Goal: Information Seeking & Learning: Check status

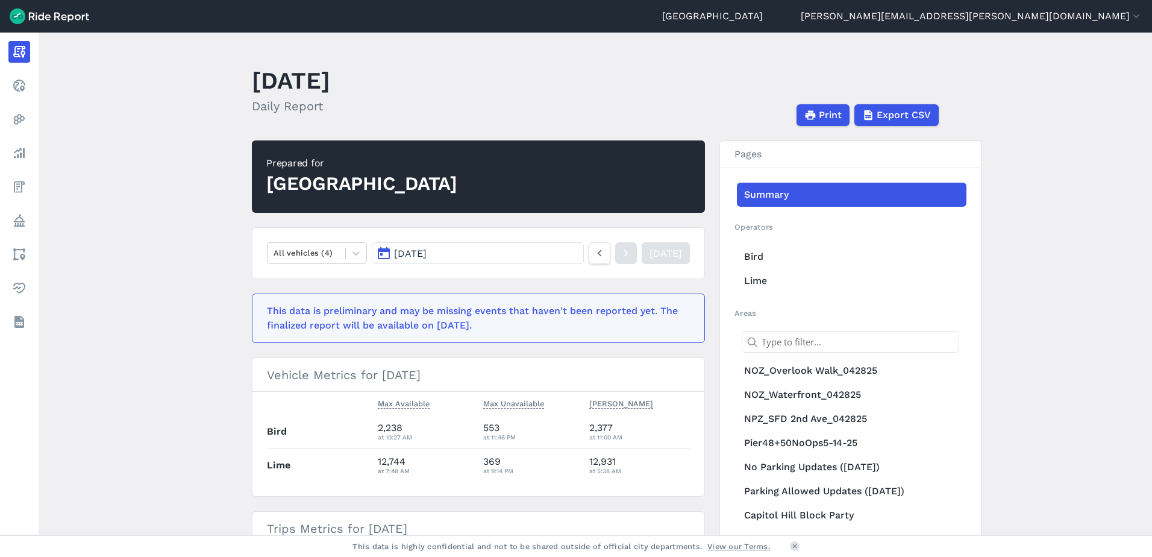
click at [417, 252] on span "[DATE]" at bounding box center [410, 253] width 33 height 11
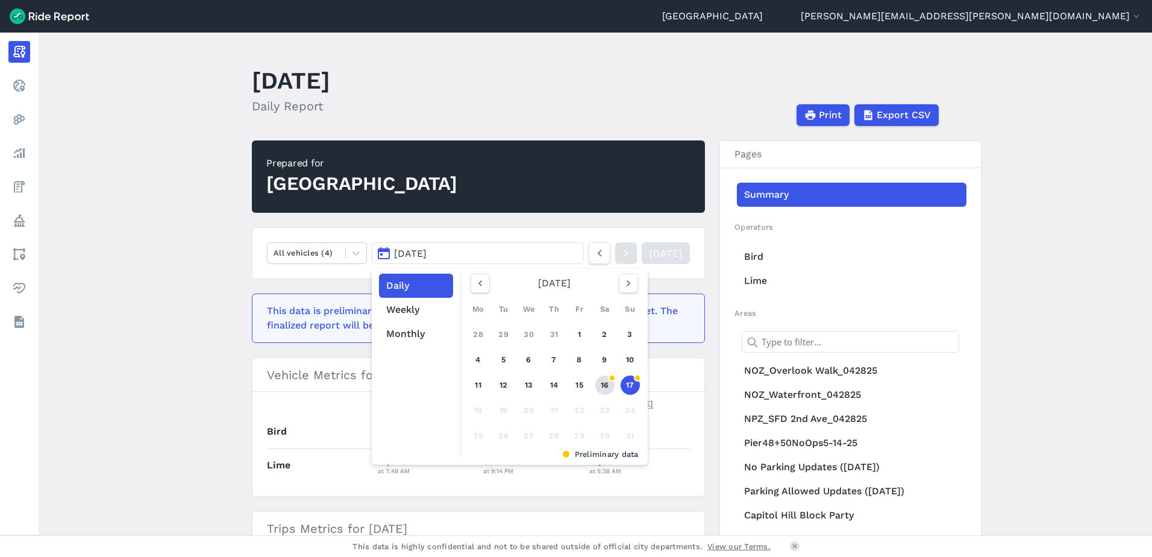
click at [597, 384] on link "16" at bounding box center [604, 384] width 19 height 19
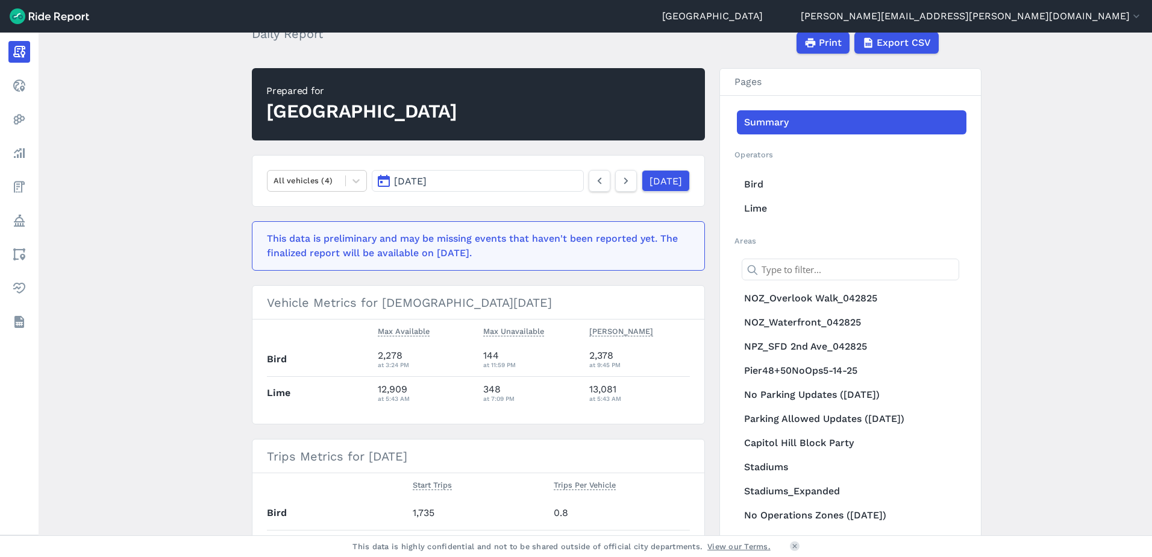
scroll to position [60, 0]
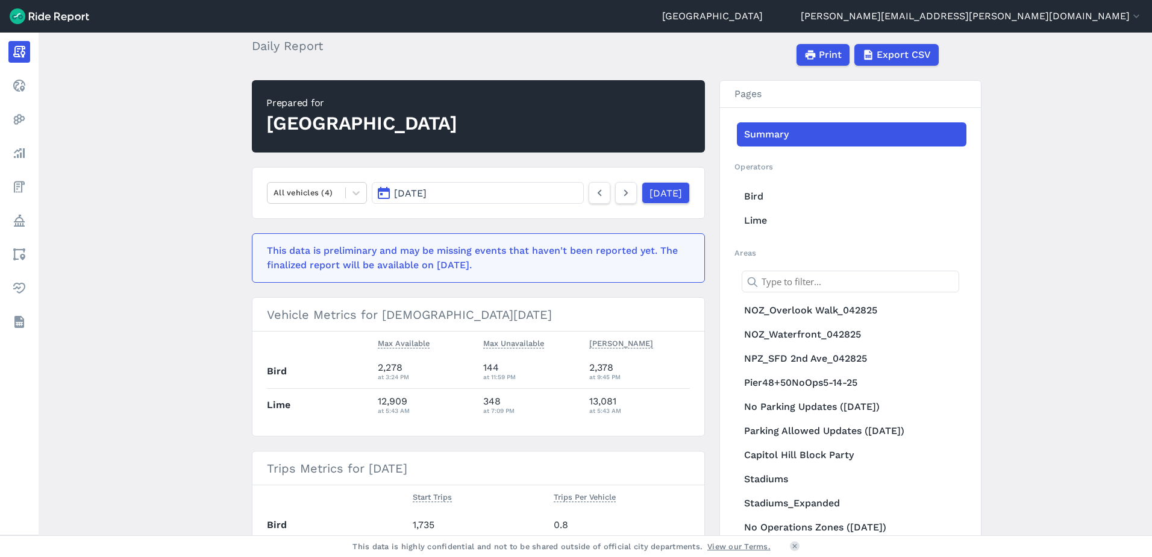
click at [470, 187] on button "[DATE]" at bounding box center [478, 193] width 212 height 22
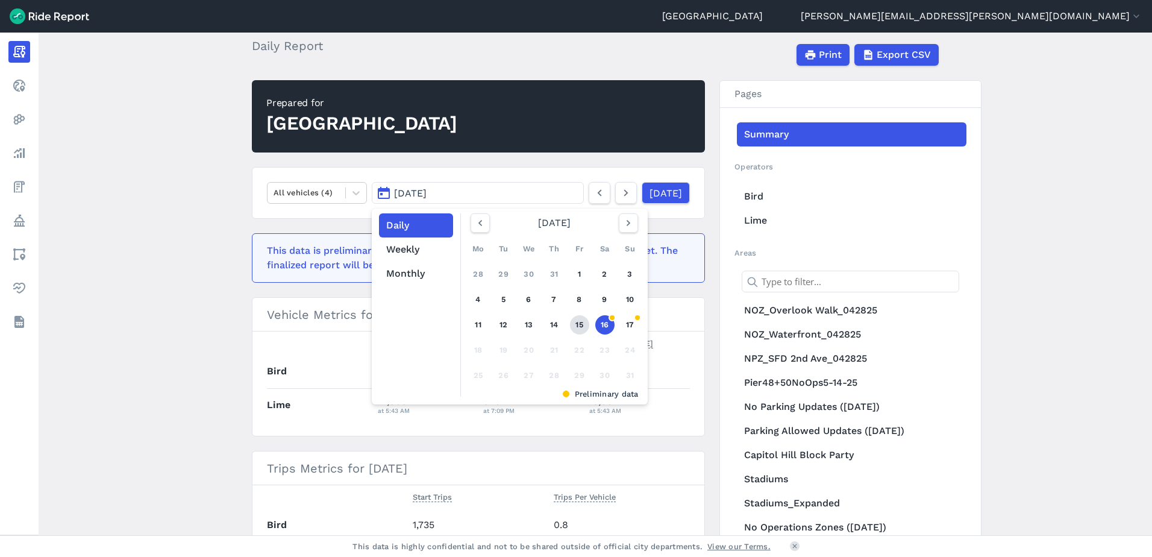
click at [581, 329] on link "15" at bounding box center [579, 324] width 19 height 19
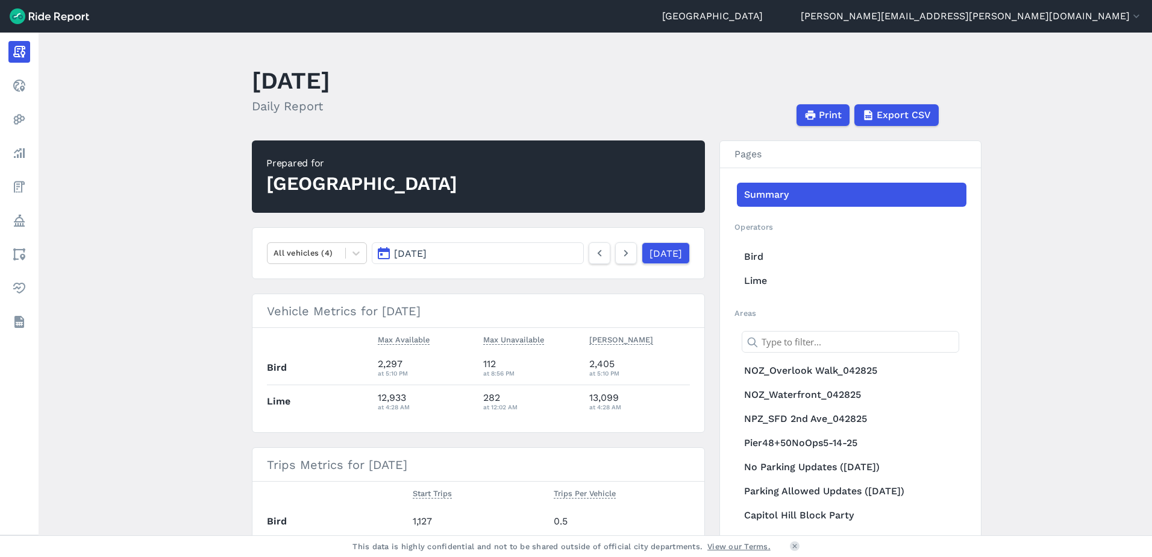
click at [491, 250] on button "[DATE]" at bounding box center [478, 253] width 212 height 22
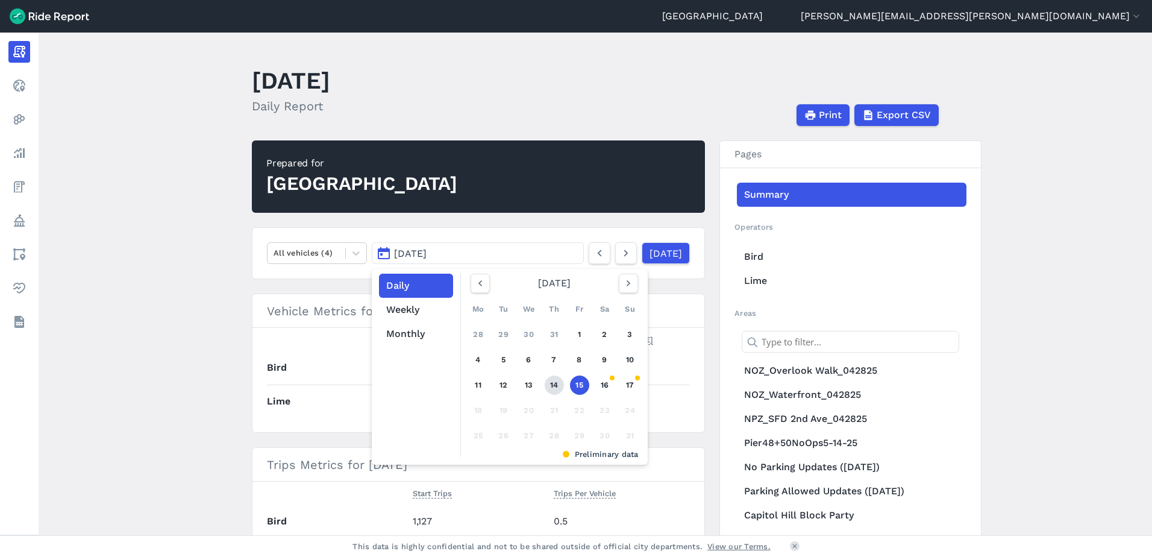
click at [552, 386] on link "14" at bounding box center [554, 384] width 19 height 19
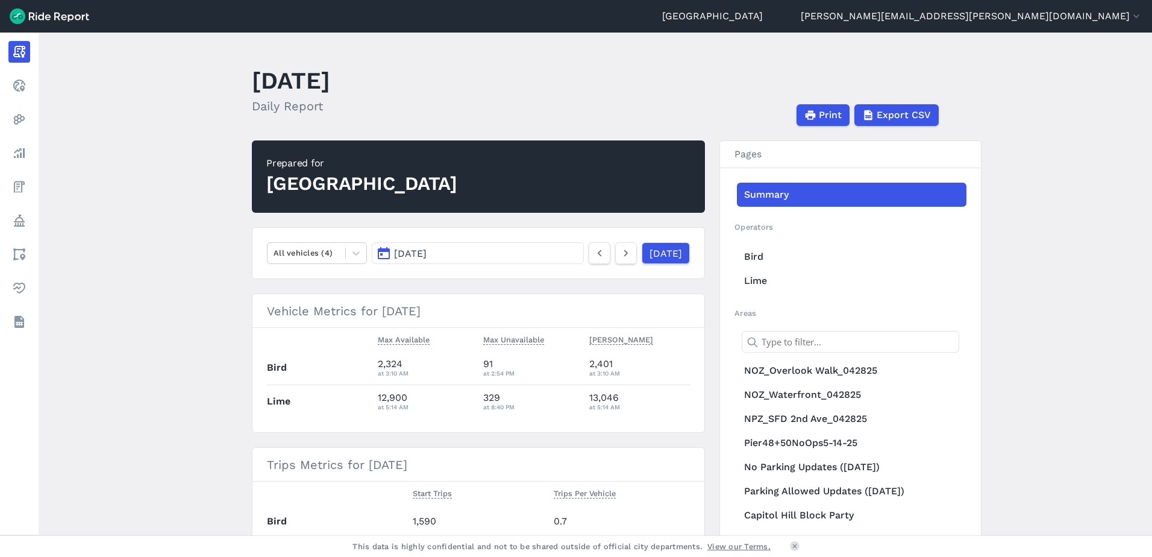
click at [502, 249] on button "[DATE]" at bounding box center [478, 253] width 212 height 22
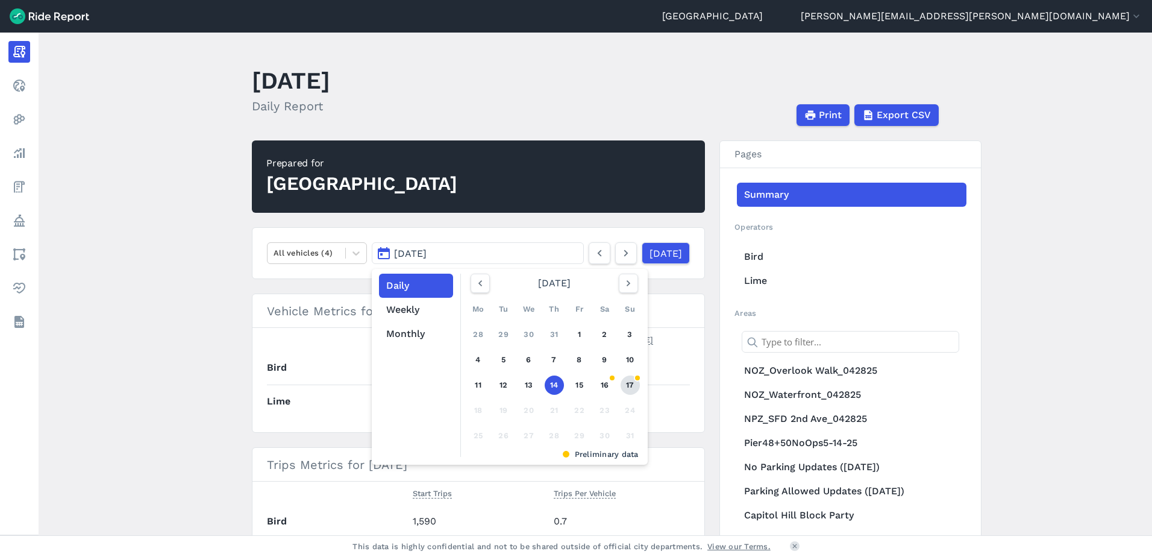
click at [622, 389] on link "17" at bounding box center [629, 384] width 19 height 19
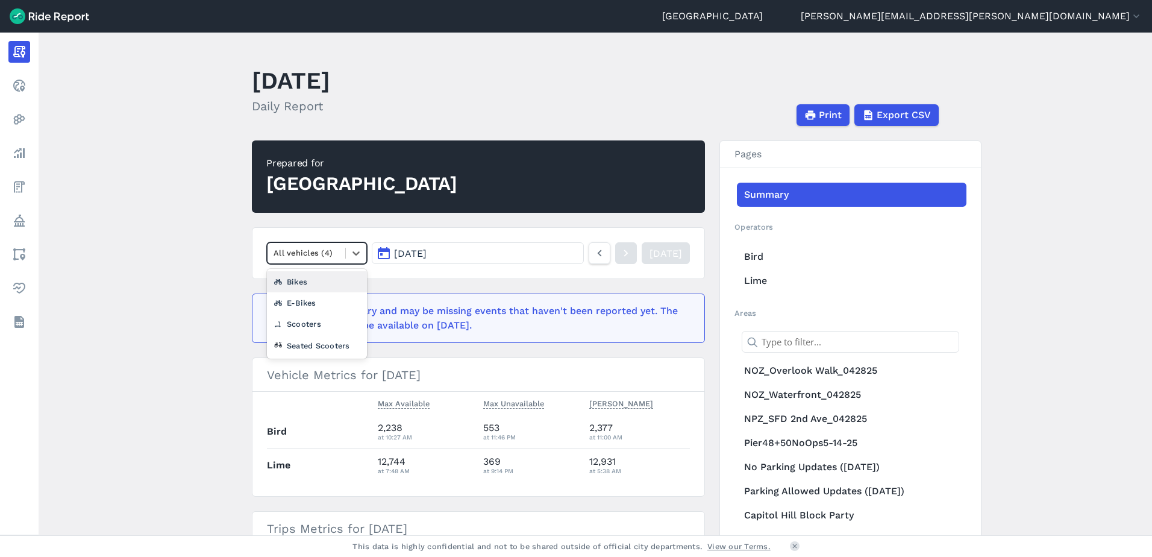
click at [322, 246] on div at bounding box center [306, 253] width 66 height 14
click at [305, 344] on div "Seated Scooters" at bounding box center [317, 345] width 100 height 21
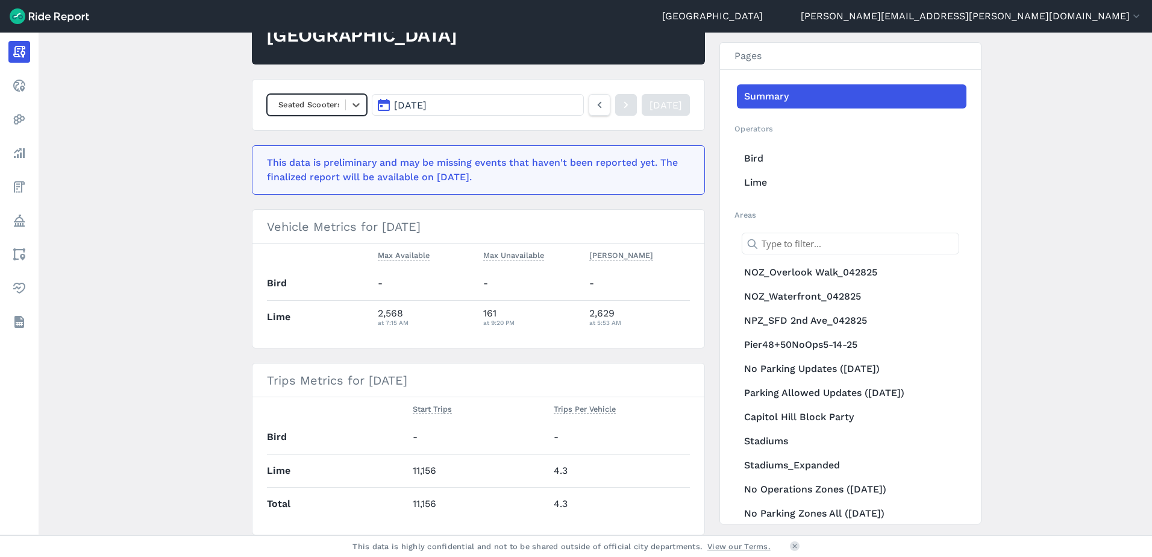
scroll to position [120, 0]
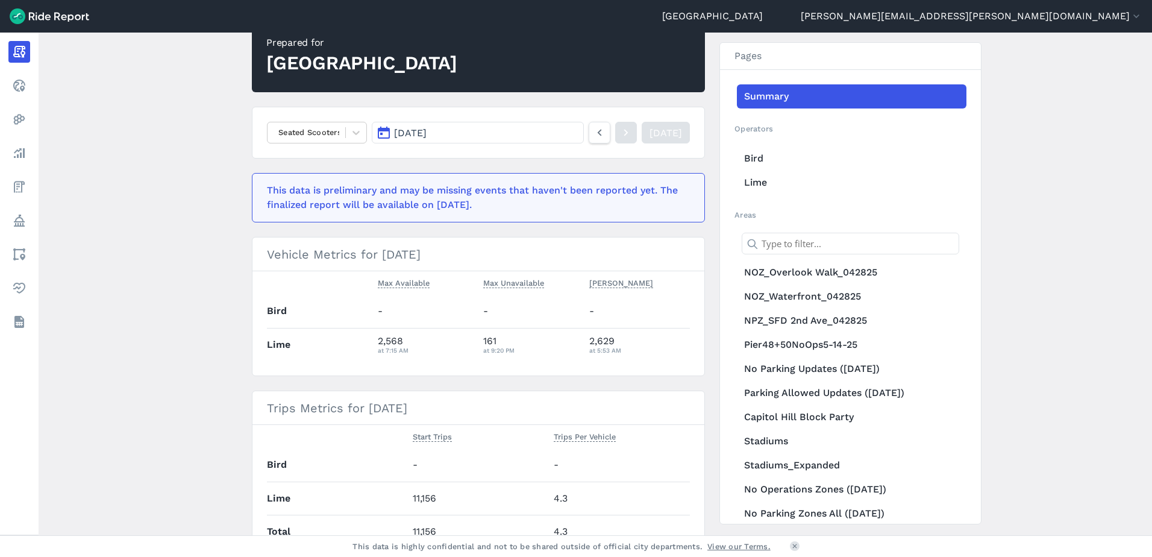
click at [426, 133] on span "[DATE]" at bounding box center [410, 132] width 33 height 11
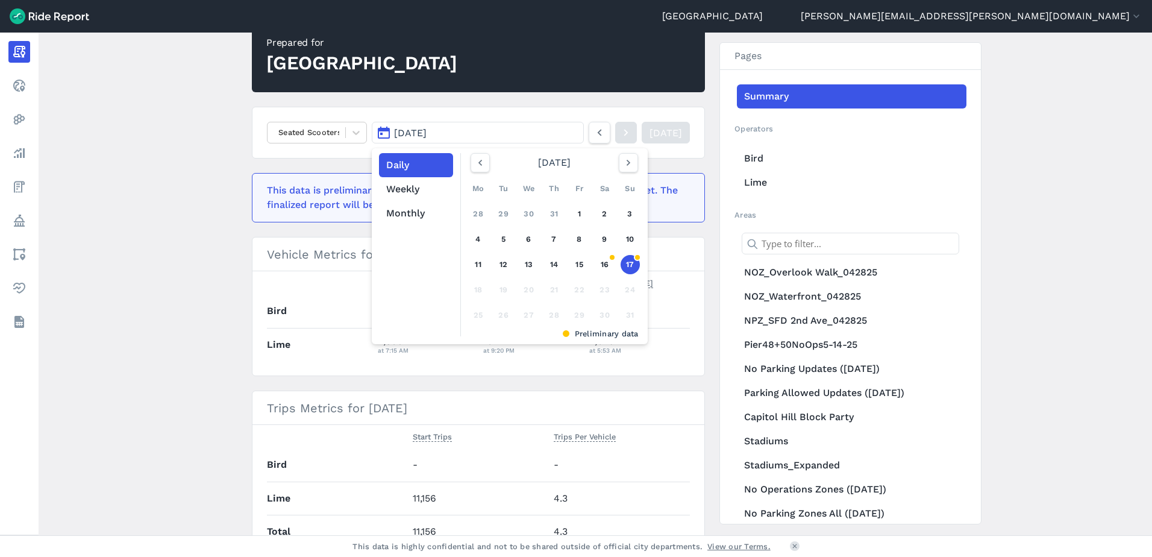
click at [211, 349] on main "[DATE] Daily Report Print Export CSV Prepared for Seattle Seated Scooters [DATE…" at bounding box center [595, 284] width 1113 height 502
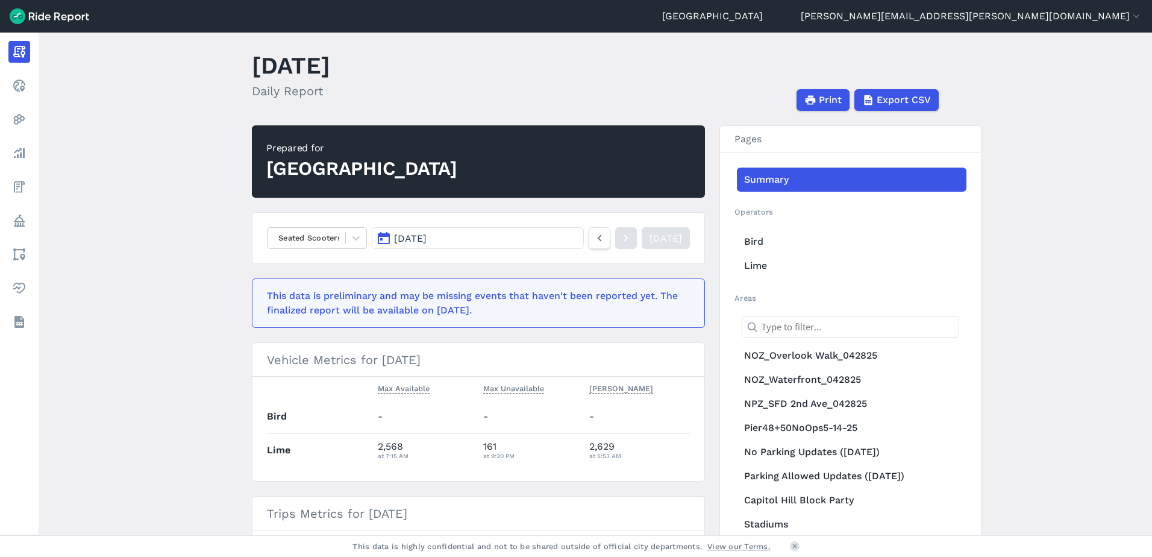
scroll to position [14, 0]
click at [398, 240] on span "[DATE]" at bounding box center [410, 238] width 33 height 11
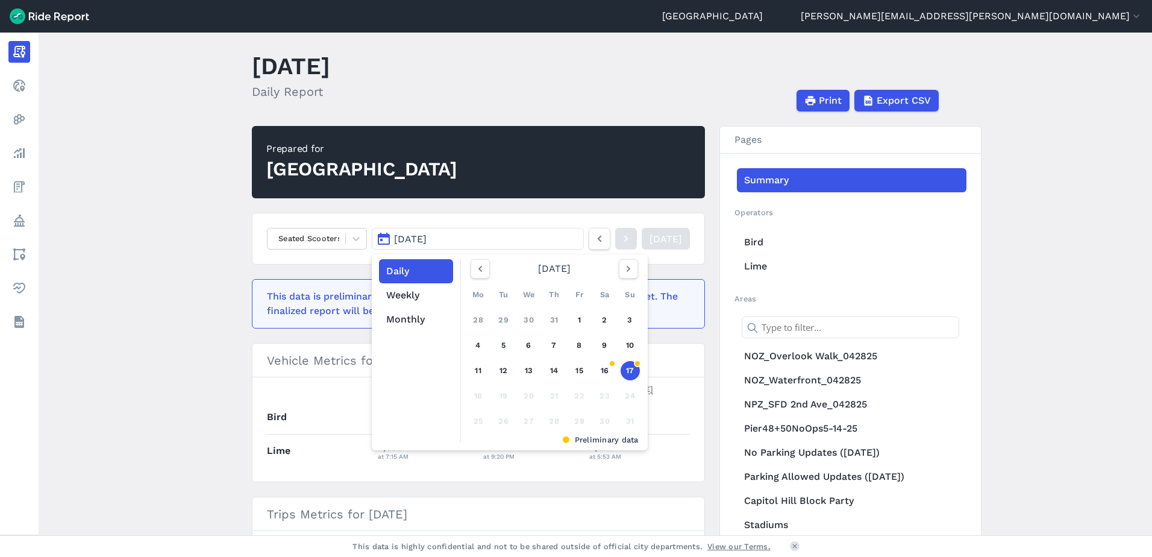
click at [601, 372] on link "16" at bounding box center [604, 370] width 19 height 19
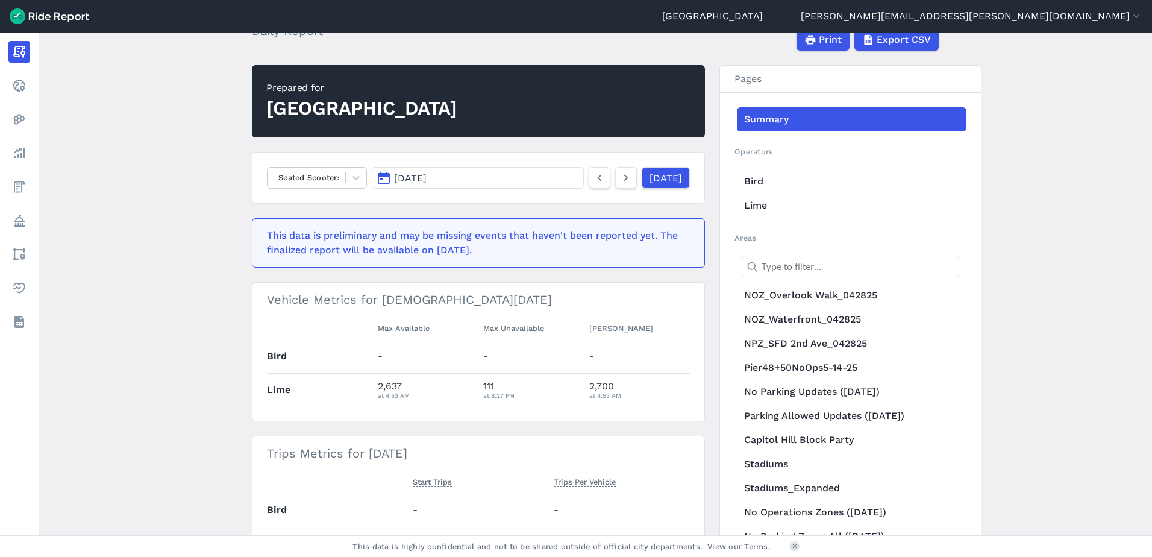
scroll to position [75, 0]
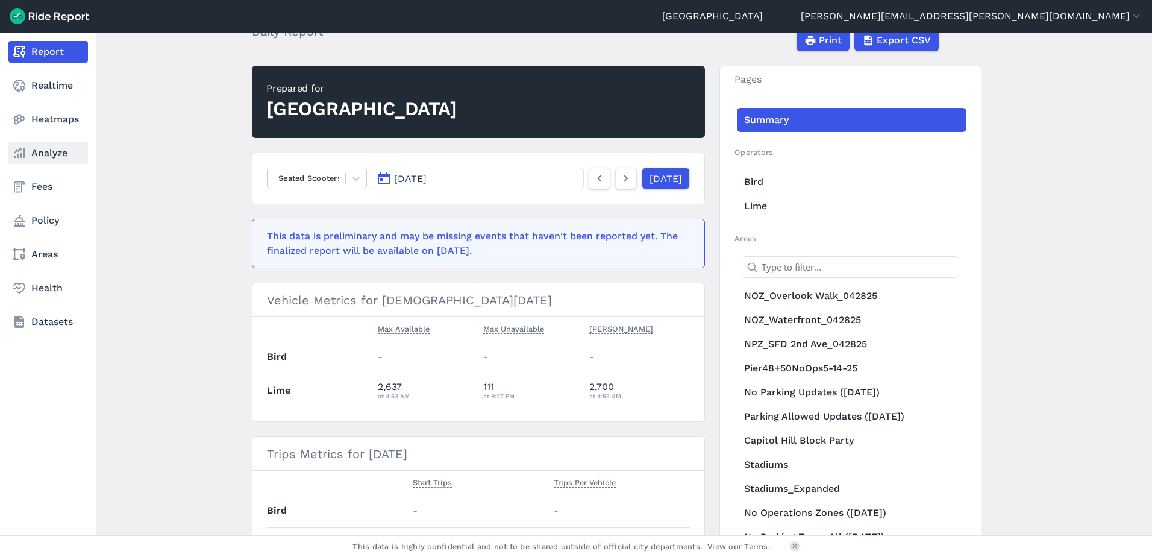
click at [52, 158] on link "Analyze" at bounding box center [48, 153] width 80 height 22
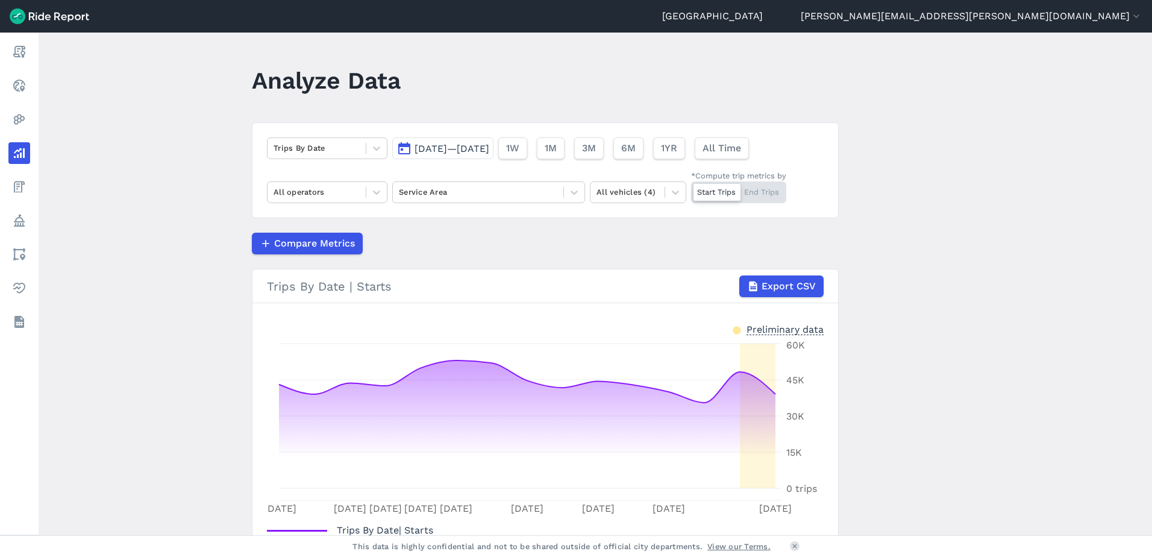
click at [449, 150] on span "[DATE]—[DATE]" at bounding box center [451, 148] width 75 height 11
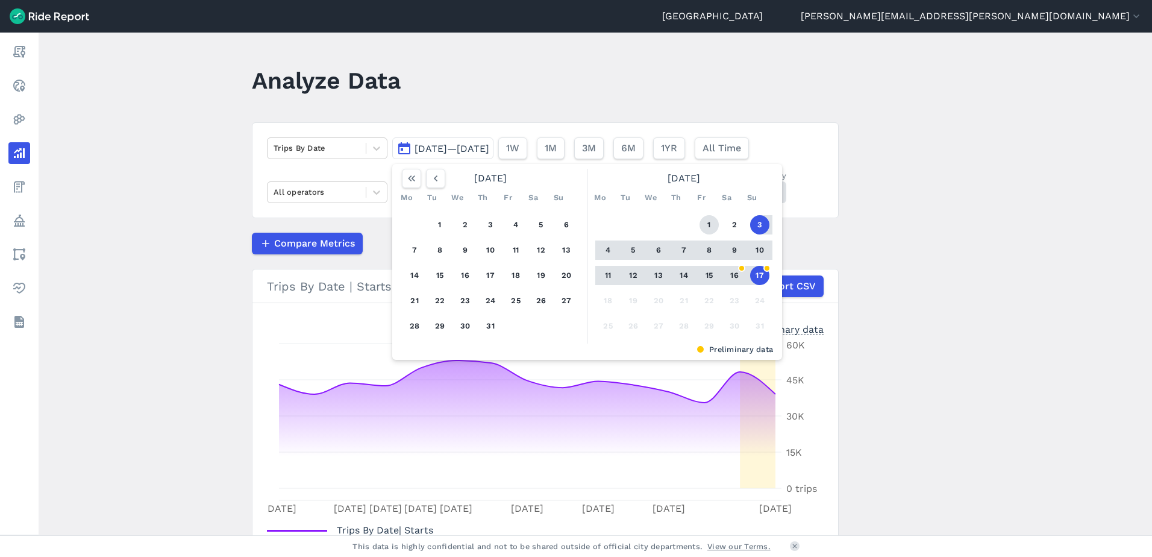
click at [713, 224] on button "1" at bounding box center [708, 224] width 19 height 19
click at [754, 274] on button "17" at bounding box center [759, 275] width 19 height 19
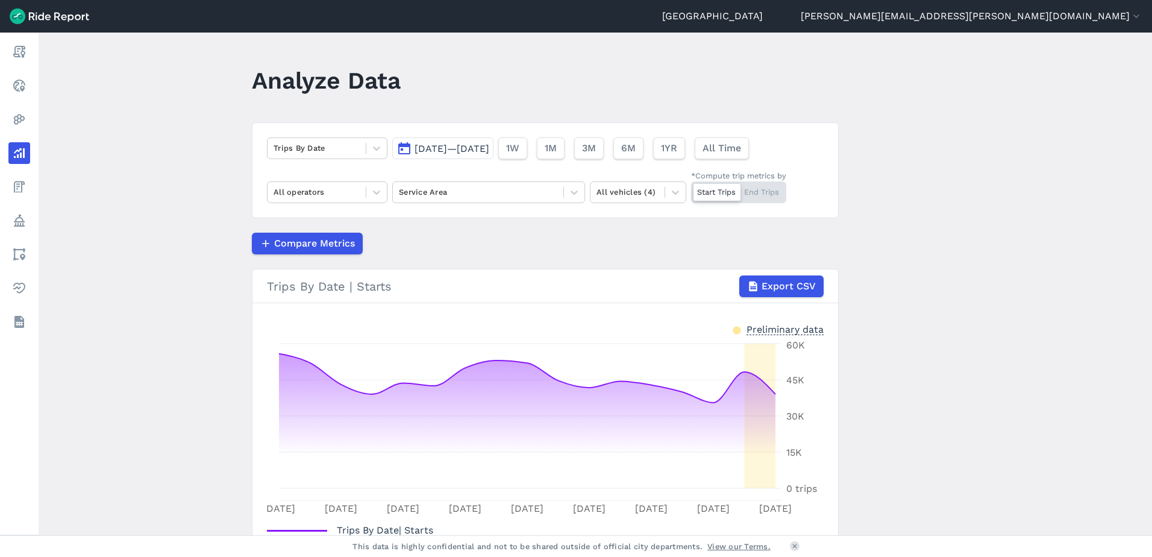
click at [439, 151] on span "[DATE]—[DATE]" at bounding box center [451, 148] width 75 height 11
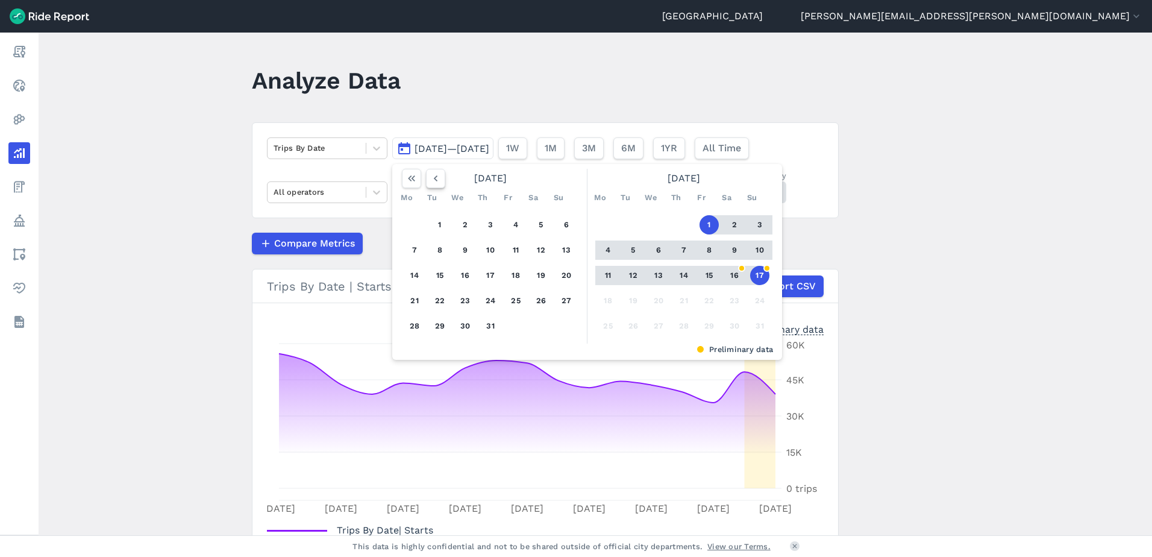
click at [433, 180] on icon "button" at bounding box center [435, 178] width 12 height 12
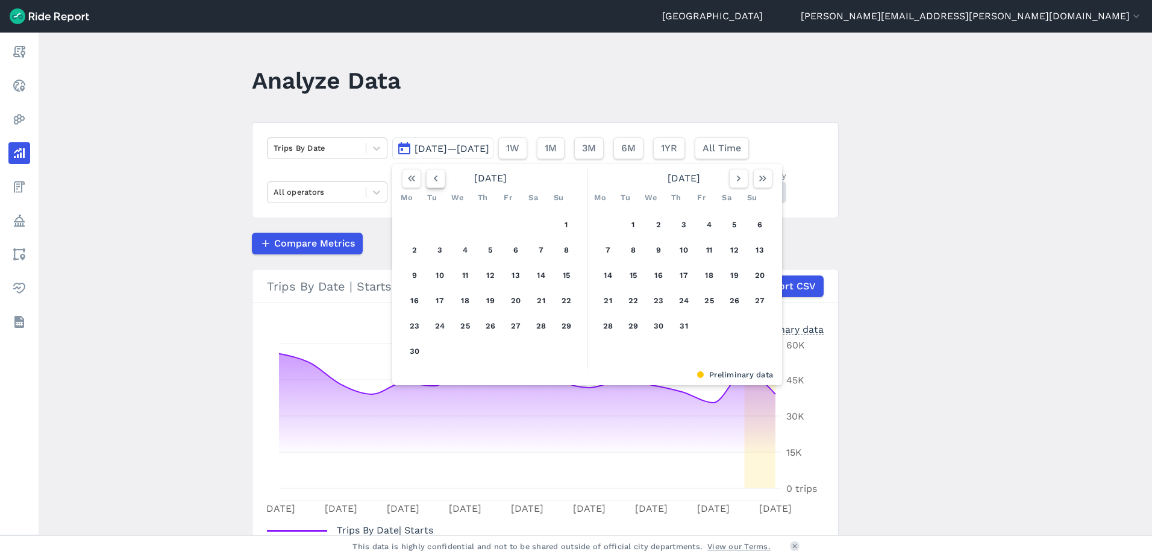
click at [434, 180] on use "button" at bounding box center [436, 178] width 4 height 6
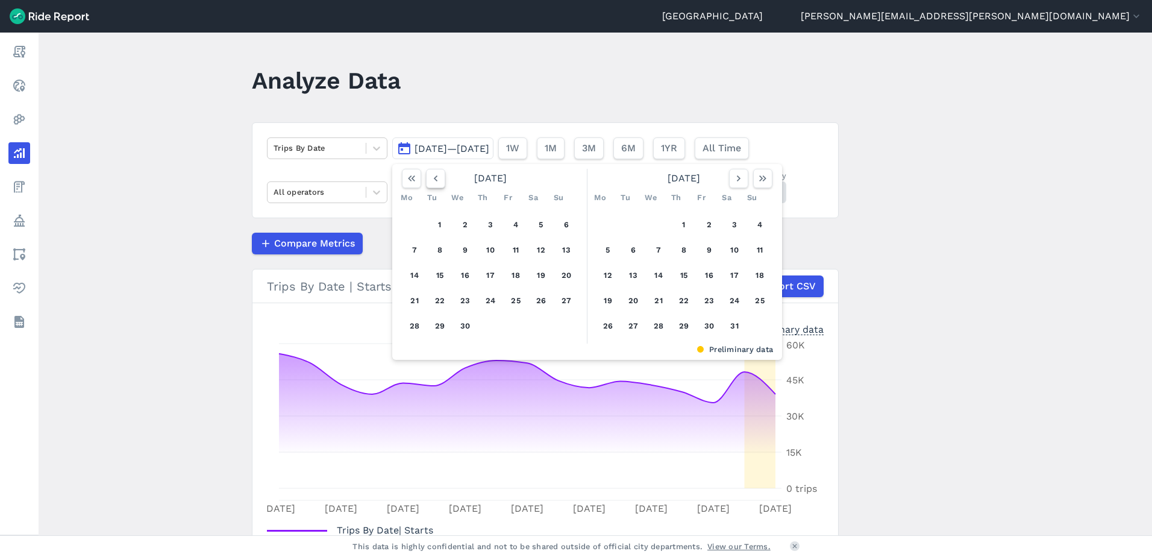
click at [432, 182] on icon "button" at bounding box center [435, 178] width 12 height 12
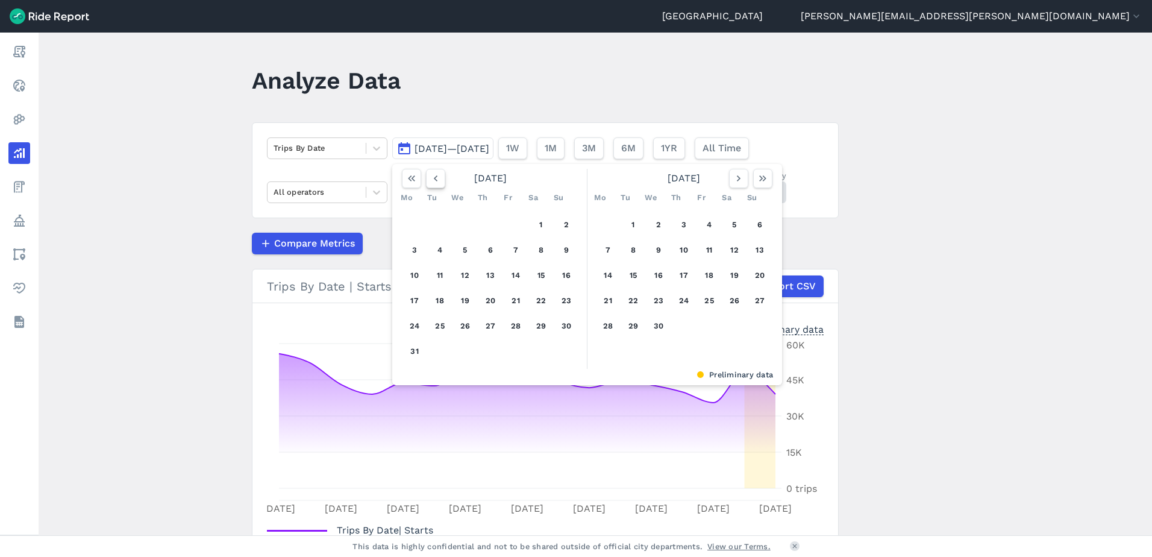
click at [432, 182] on icon "button" at bounding box center [435, 178] width 12 height 12
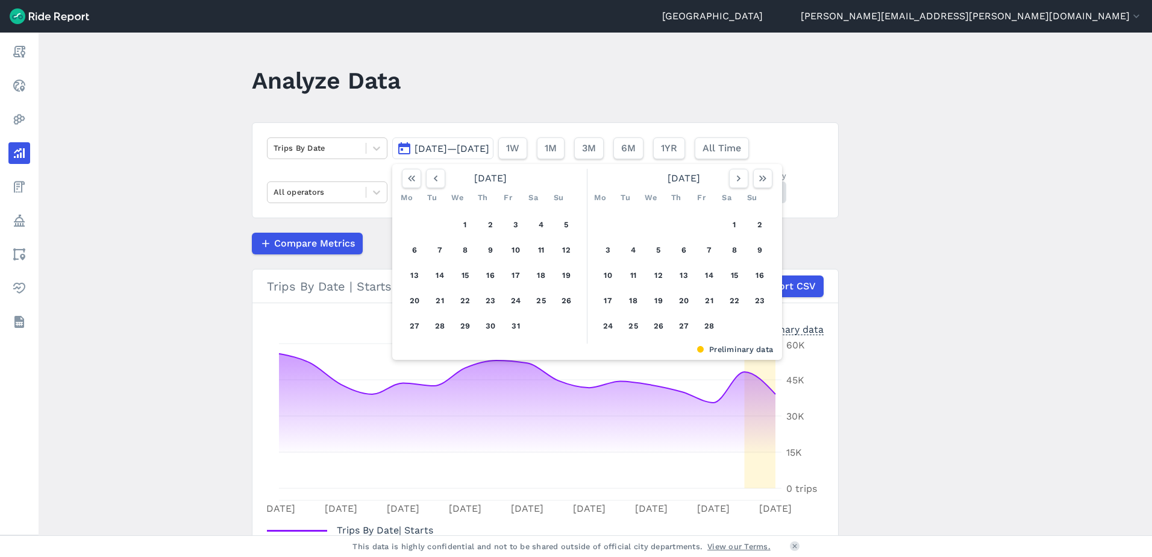
drag, startPoint x: 465, startPoint y: 226, endPoint x: 641, endPoint y: 202, distance: 177.5
click at [468, 226] on button "1" at bounding box center [464, 224] width 19 height 19
click at [732, 180] on icon "button" at bounding box center [738, 178] width 12 height 12
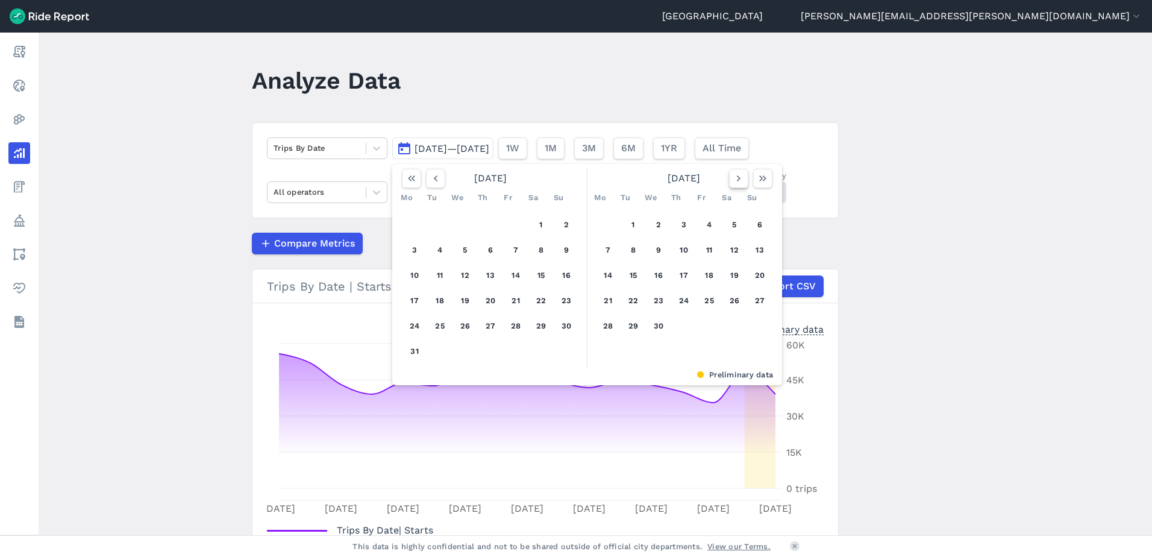
click at [732, 180] on icon "button" at bounding box center [738, 178] width 12 height 12
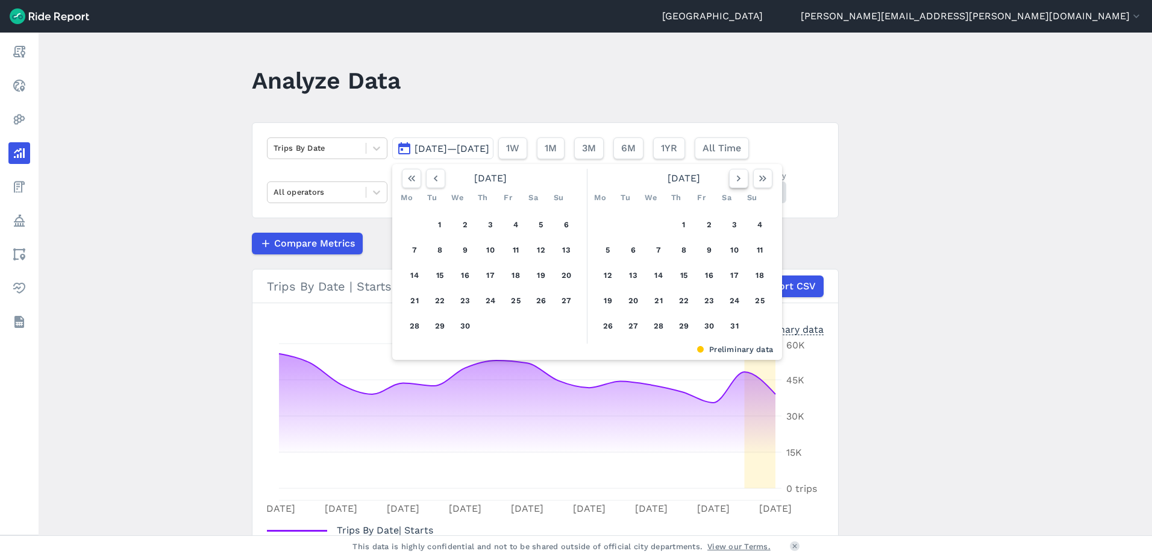
click at [732, 180] on icon "button" at bounding box center [738, 178] width 12 height 12
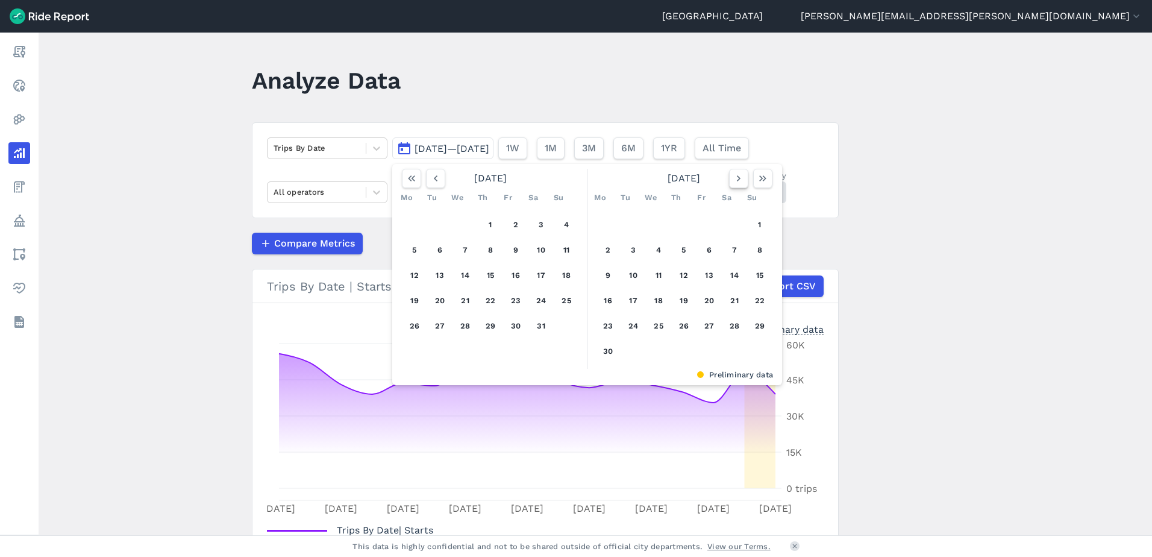
click at [732, 180] on icon "button" at bounding box center [738, 178] width 12 height 12
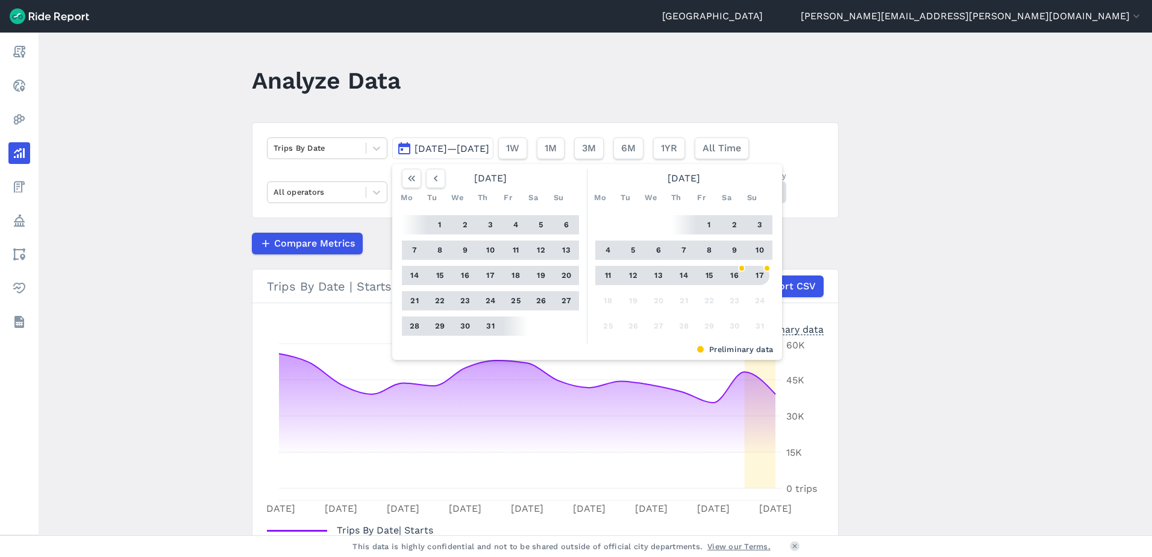
click at [766, 273] on button "17" at bounding box center [759, 275] width 19 height 19
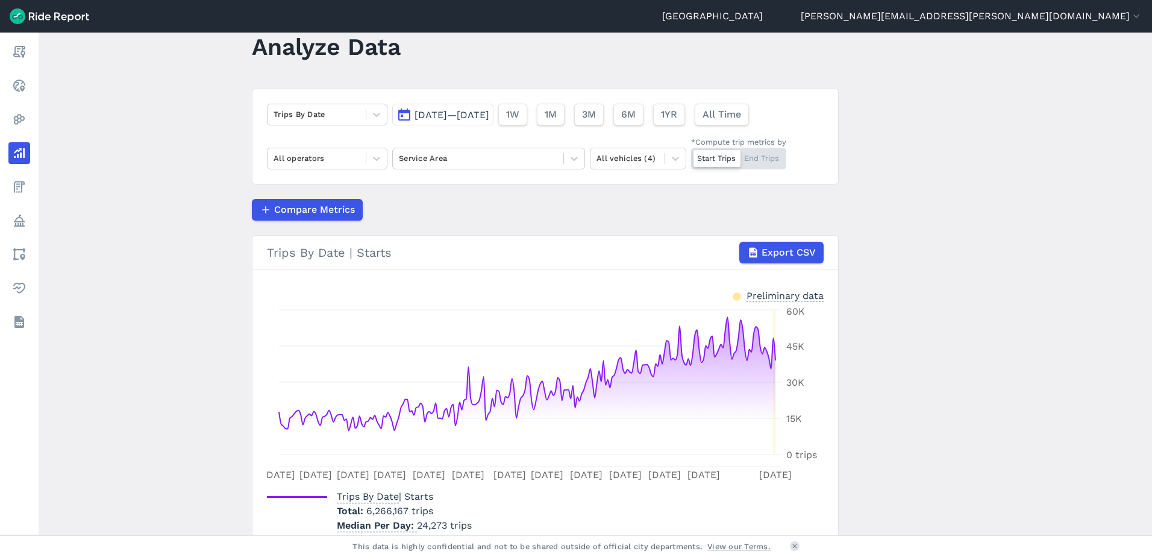
scroll to position [90, 0]
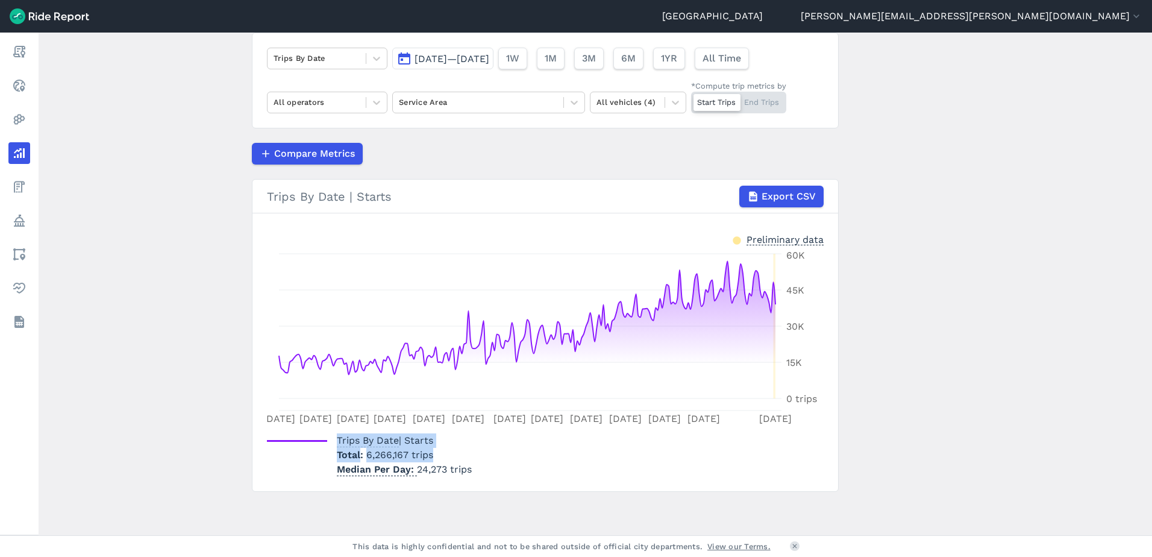
drag, startPoint x: 431, startPoint y: 457, endPoint x: 326, endPoint y: 441, distance: 106.7
click at [326, 441] on div "Trips By Date | Starts Total 6,266,167 trips Median Per Day 24,273 trips" at bounding box center [369, 454] width 205 height 43
drag, startPoint x: 326, startPoint y: 441, endPoint x: 525, endPoint y: 451, distance: 199.0
click at [525, 451] on div "Trips By Date | Starts Total 6,266,167 trips Median Per Day 24,273 trips" at bounding box center [545, 452] width 557 height 48
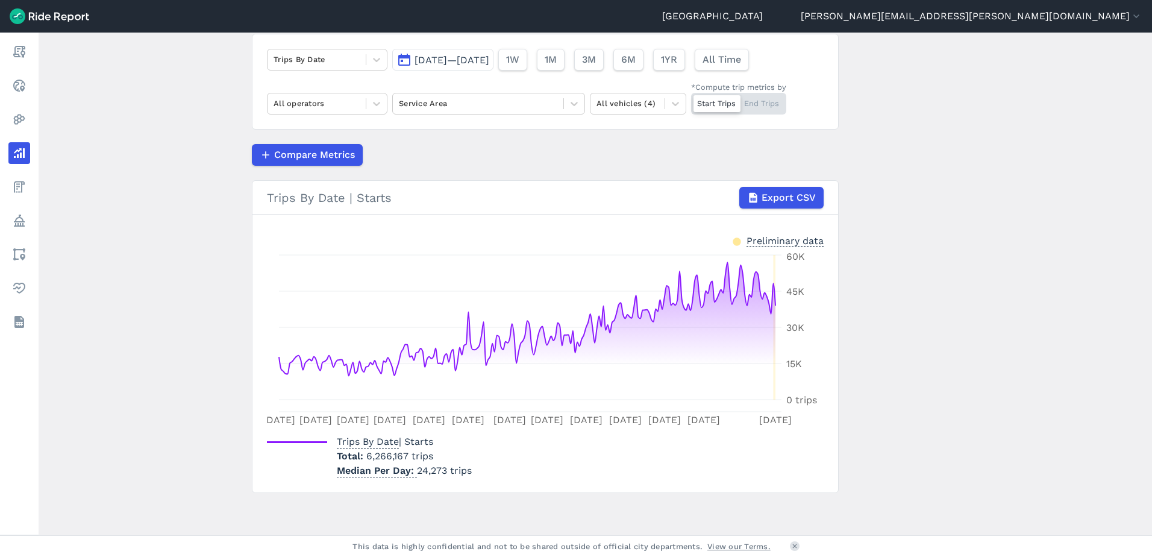
click at [236, 511] on main "Analyze Data Trips By Date [DATE]—[DATE] 1W 1M 3M 6M 1YR All Time All operators…" at bounding box center [595, 284] width 1113 height 502
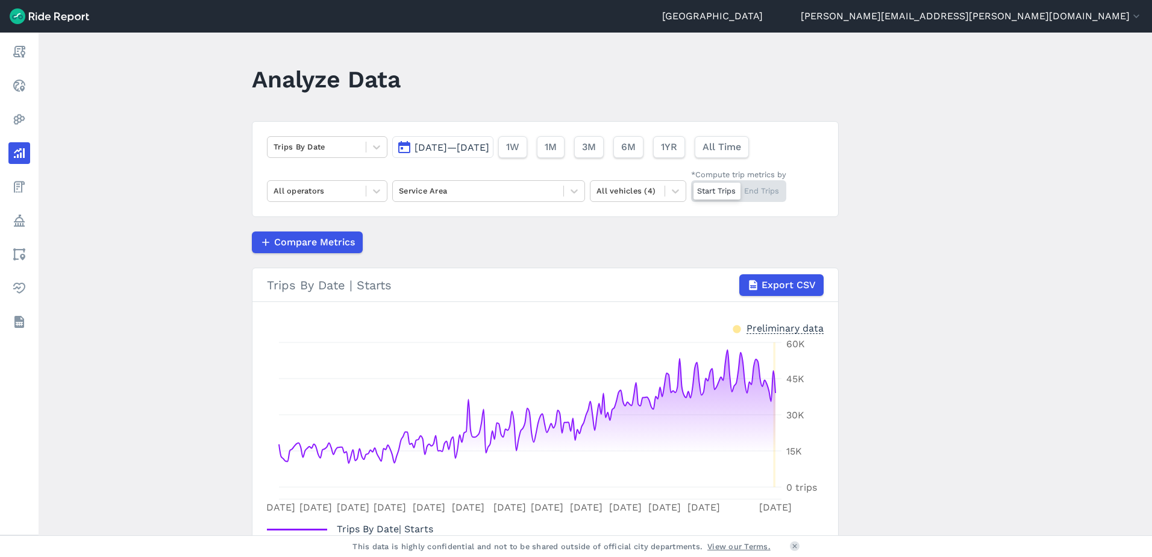
scroll to position [0, 0]
